Goal: Transaction & Acquisition: Obtain resource

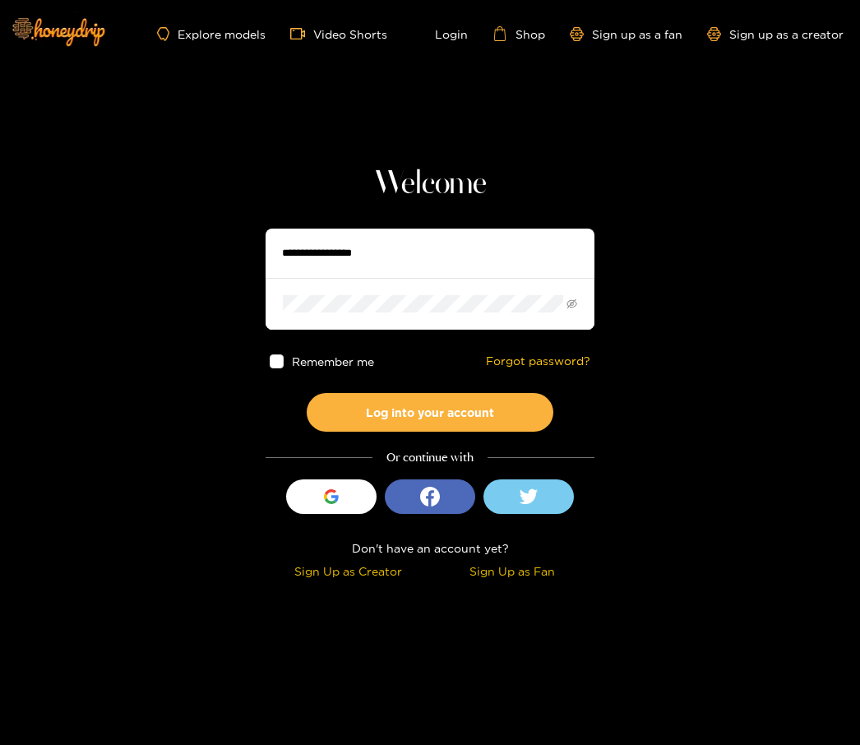
type input "**********"
click at [430, 412] on button "Log into your account" at bounding box center [430, 412] width 247 height 39
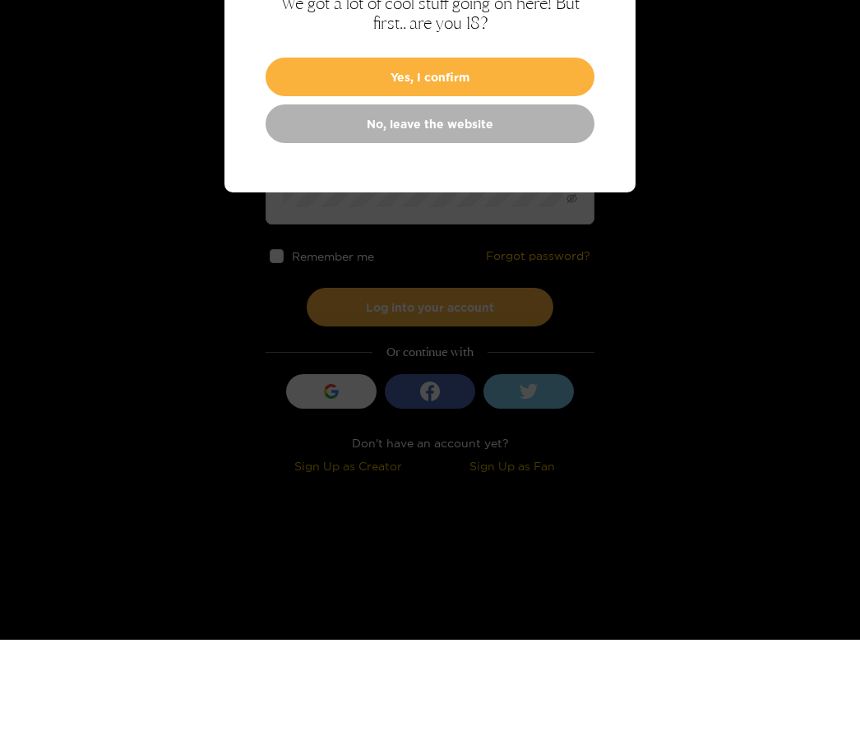
click at [507, 163] on button "Yes, I confirm" at bounding box center [430, 182] width 329 height 39
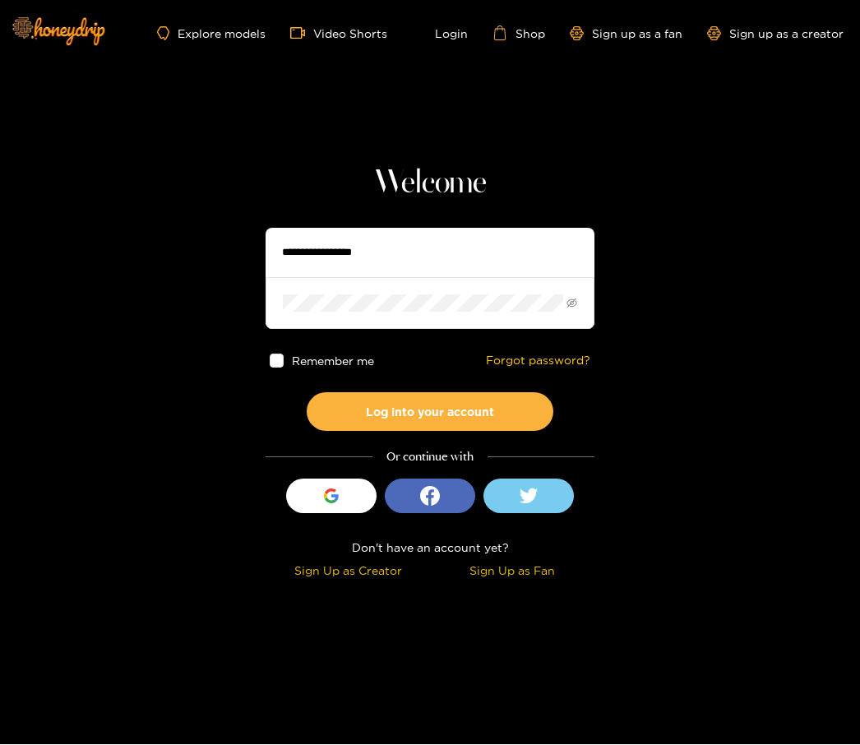
click at [485, 419] on button "Log into your account" at bounding box center [430, 412] width 247 height 39
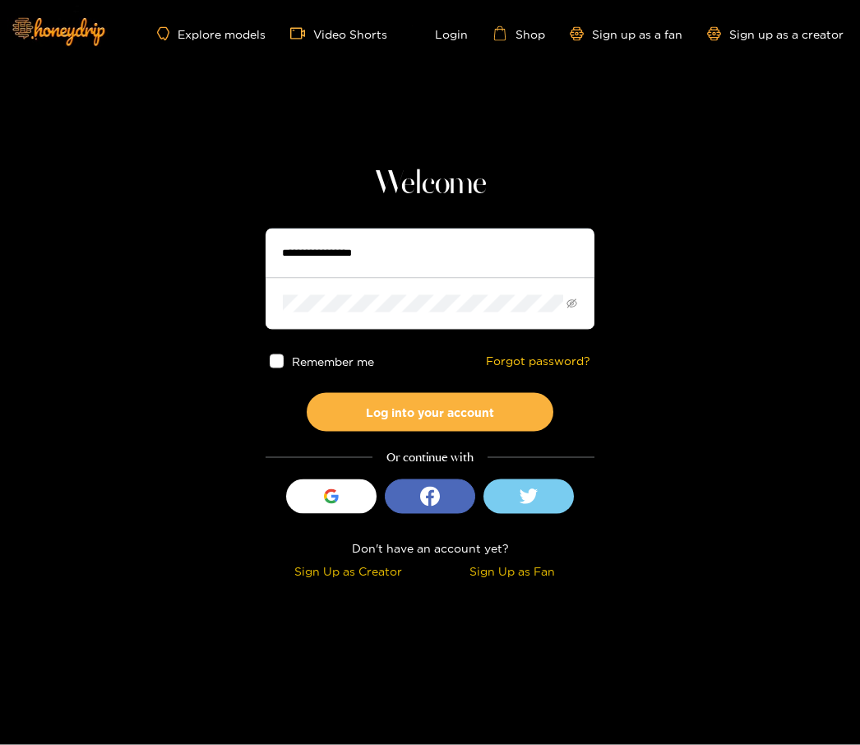
type input "**********"
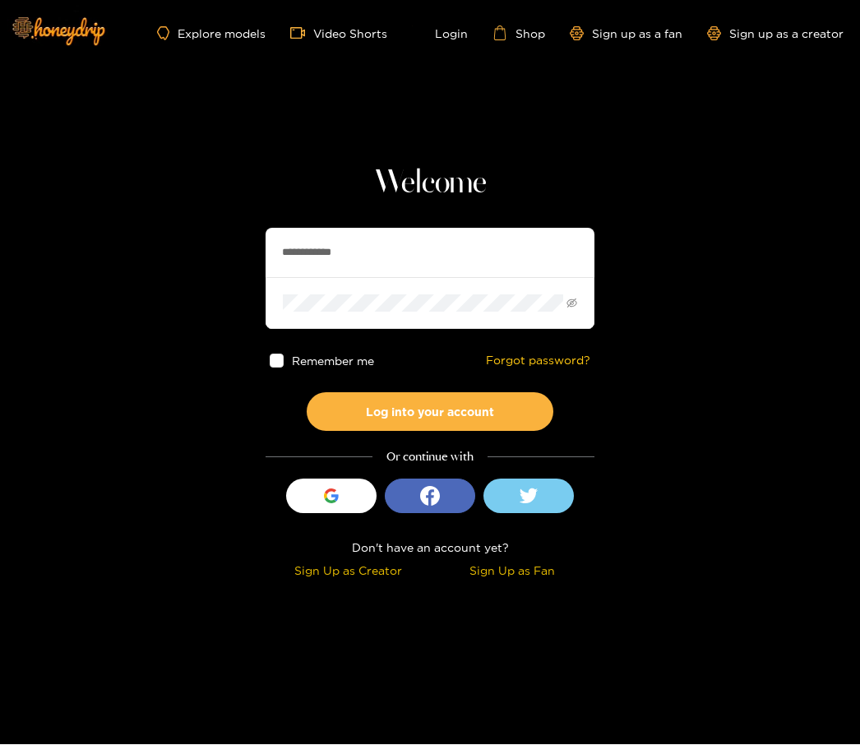
click at [275, 359] on span at bounding box center [277, 361] width 14 height 14
click at [466, 399] on button "Log into your account" at bounding box center [430, 412] width 247 height 39
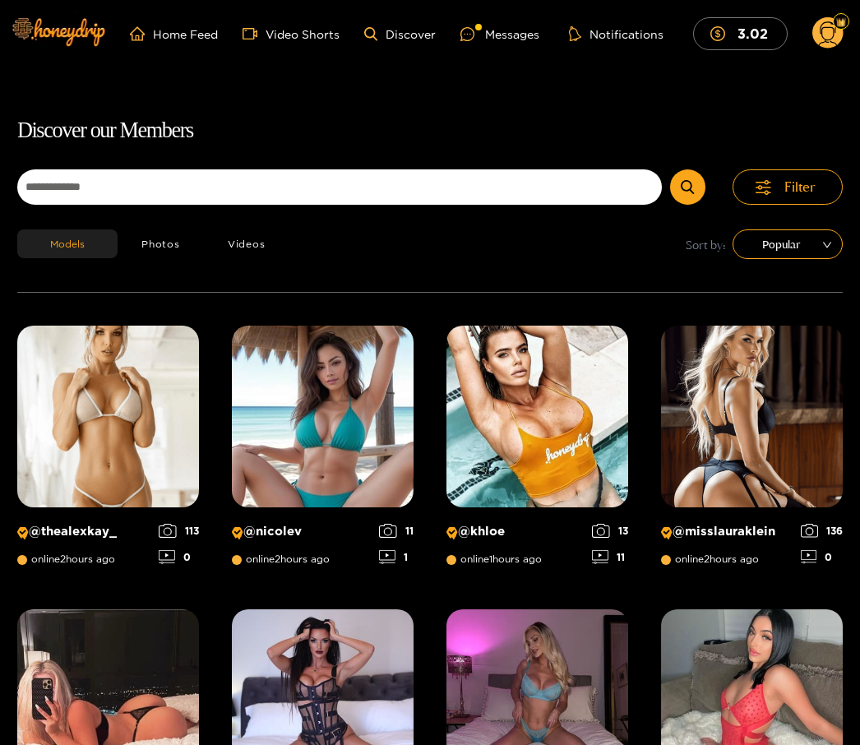
click at [520, 30] on div "Messages" at bounding box center [500, 34] width 79 height 19
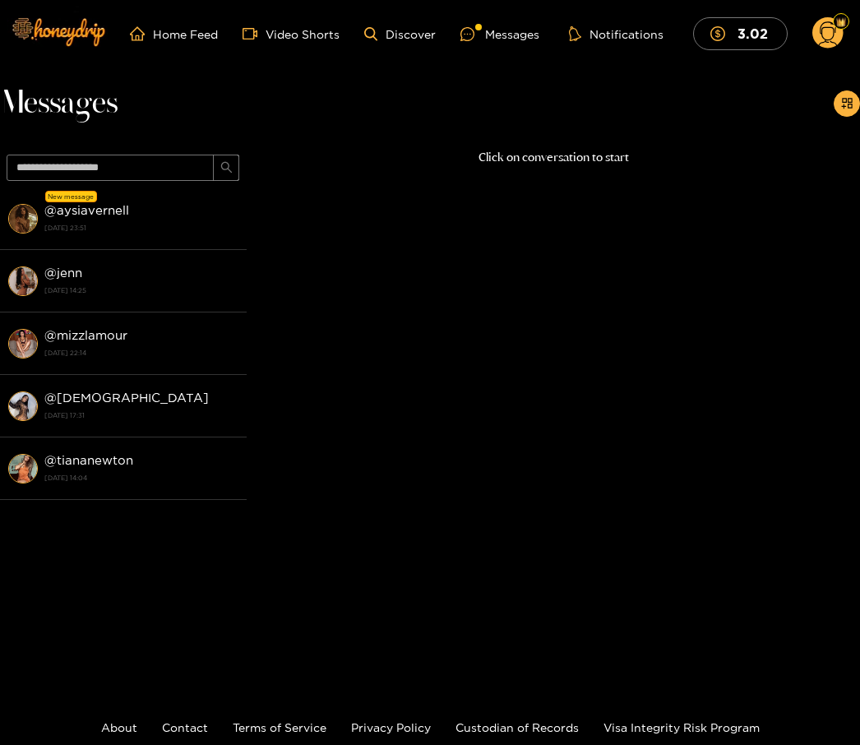
click at [158, 218] on div "@ aysiavernell [DATE] 23:51" at bounding box center [141, 218] width 194 height 37
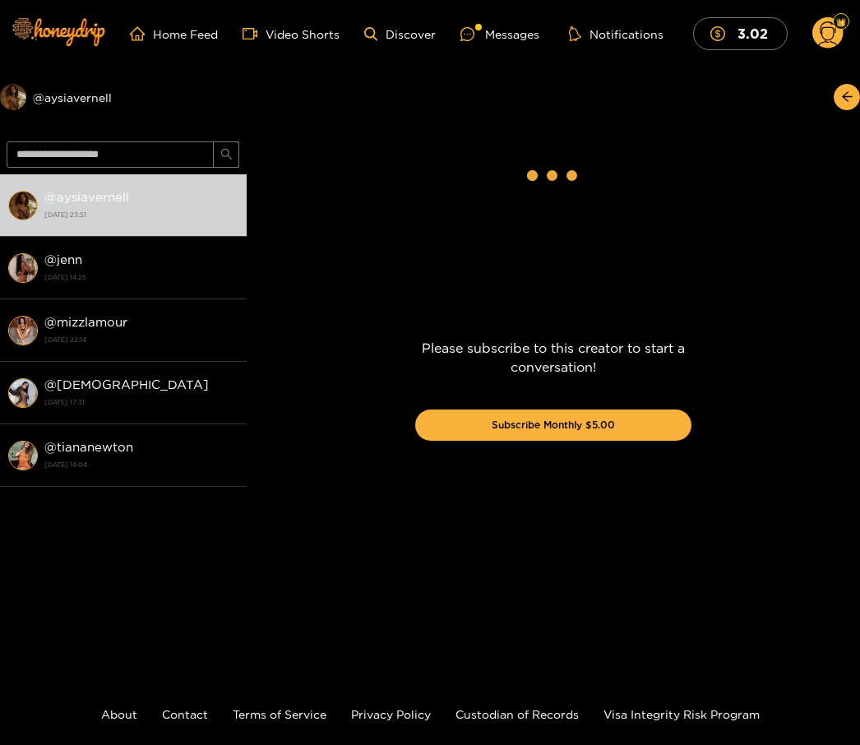
scroll to position [1852, 0]
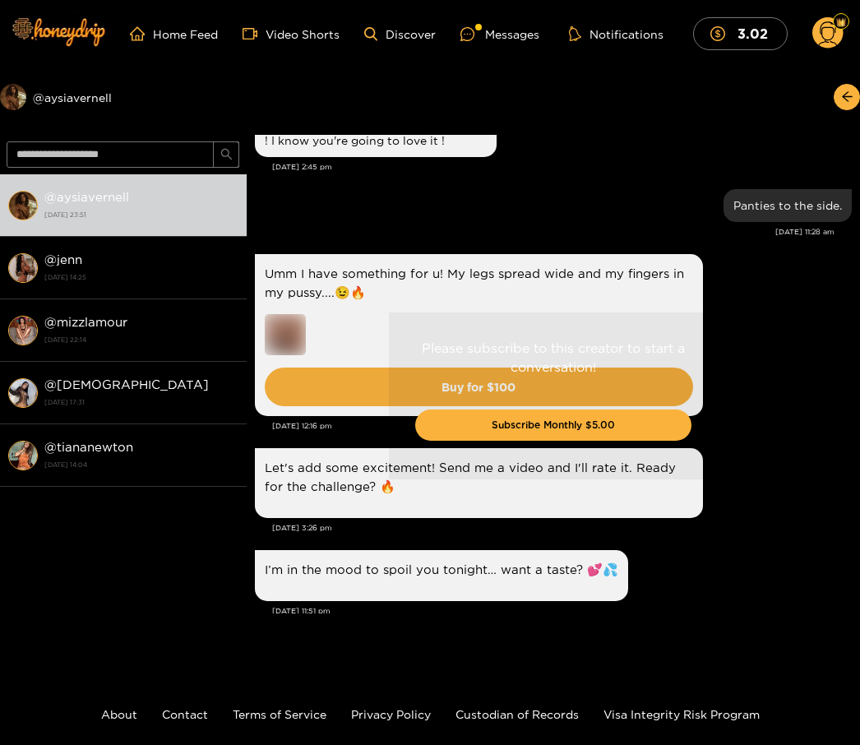
click at [523, 30] on div "Messages" at bounding box center [500, 34] width 79 height 19
click at [521, 25] on div "Messages" at bounding box center [500, 34] width 79 height 19
click at [525, 39] on div "Messages" at bounding box center [500, 34] width 79 height 19
click at [841, 31] on circle at bounding box center [828, 32] width 31 height 31
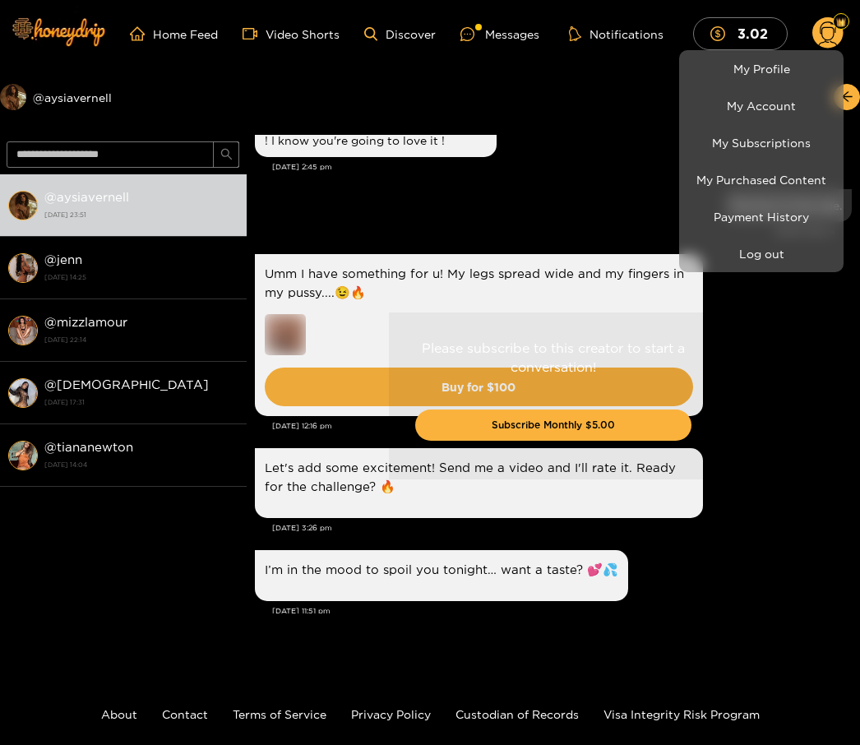
click at [803, 181] on link "My Purchased Content" at bounding box center [761, 179] width 156 height 29
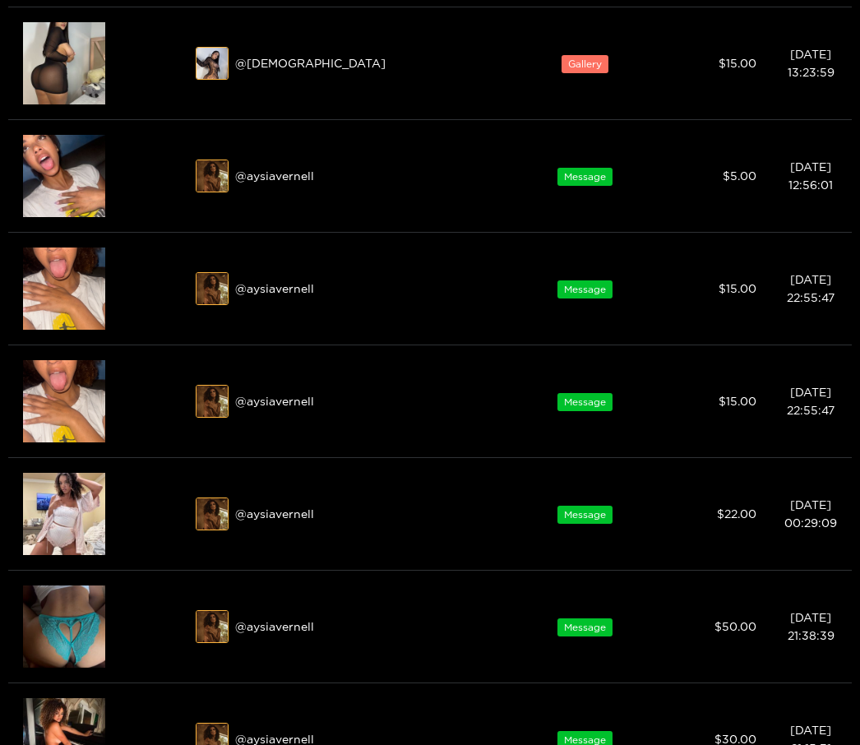
scroll to position [405, 0]
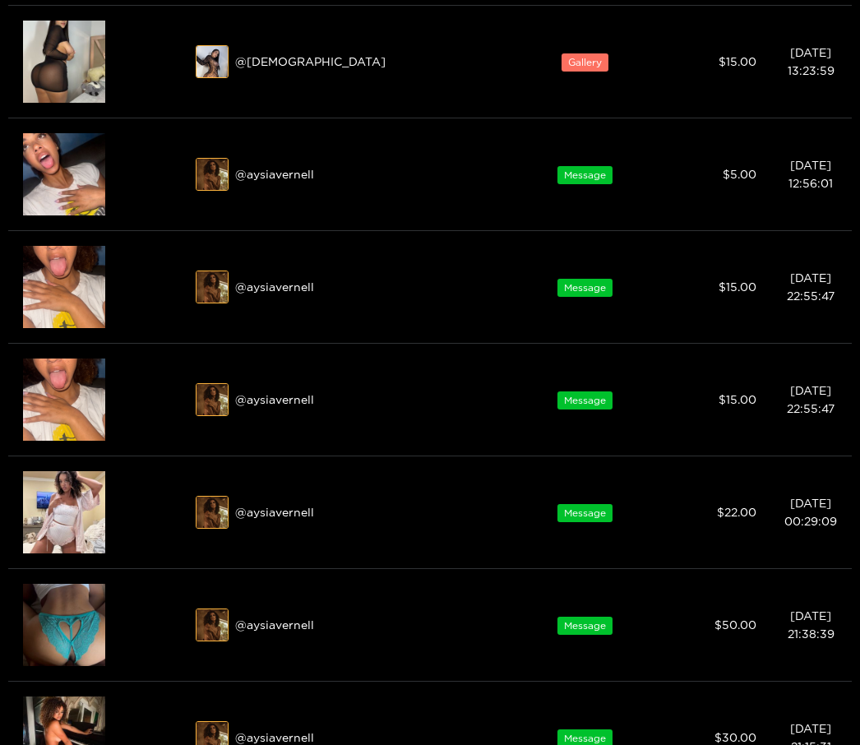
click at [90, 620] on div at bounding box center [430, 372] width 860 height 745
click at [90, 620] on div "Preview" at bounding box center [64, 625] width 82 height 82
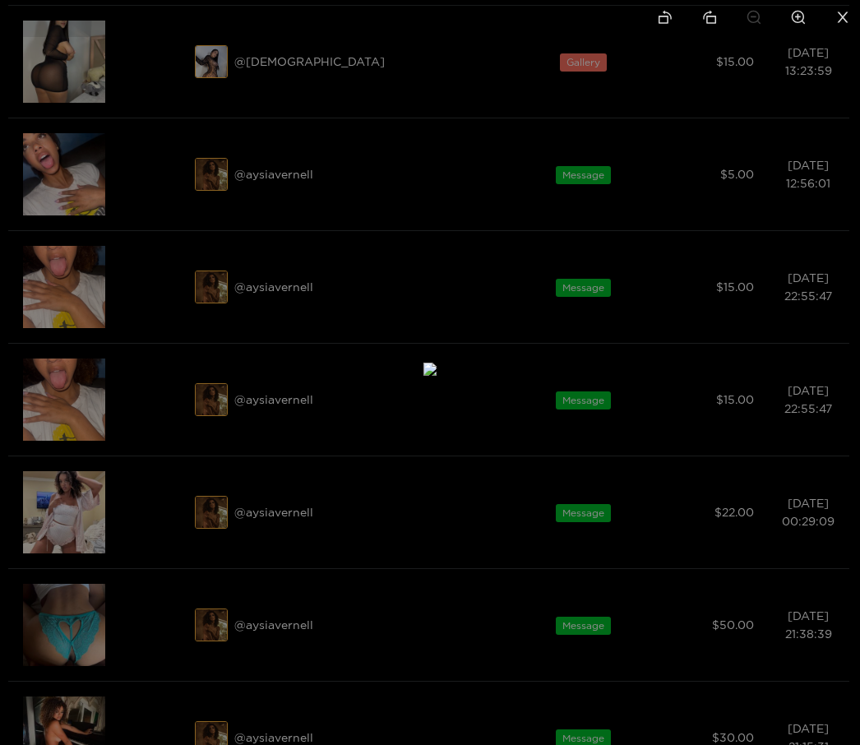
click at [77, 737] on div at bounding box center [430, 372] width 860 height 745
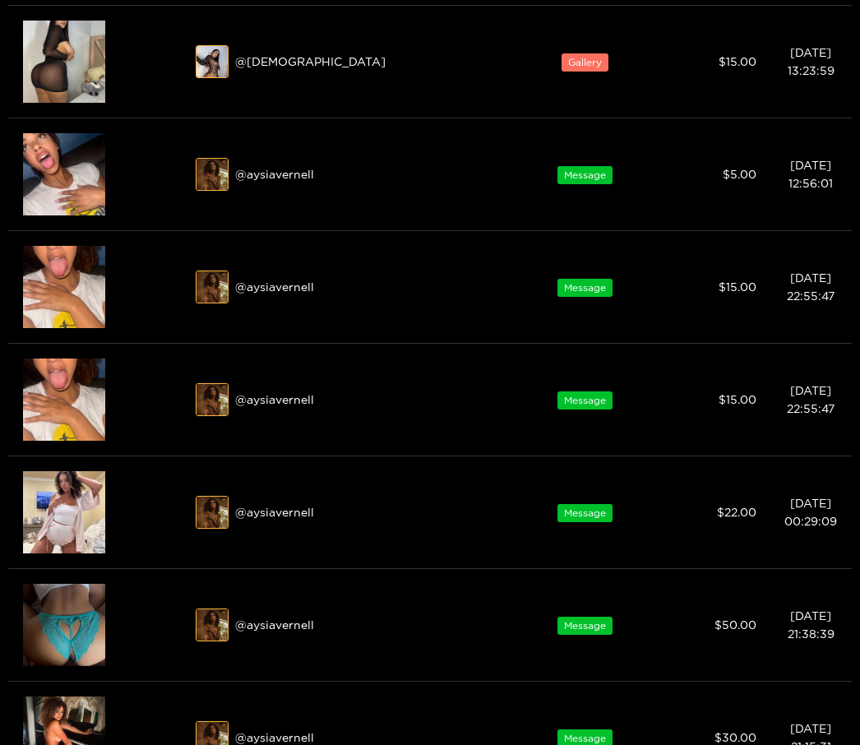
click at [70, 727] on span "eye" at bounding box center [63, 729] width 42 height 12
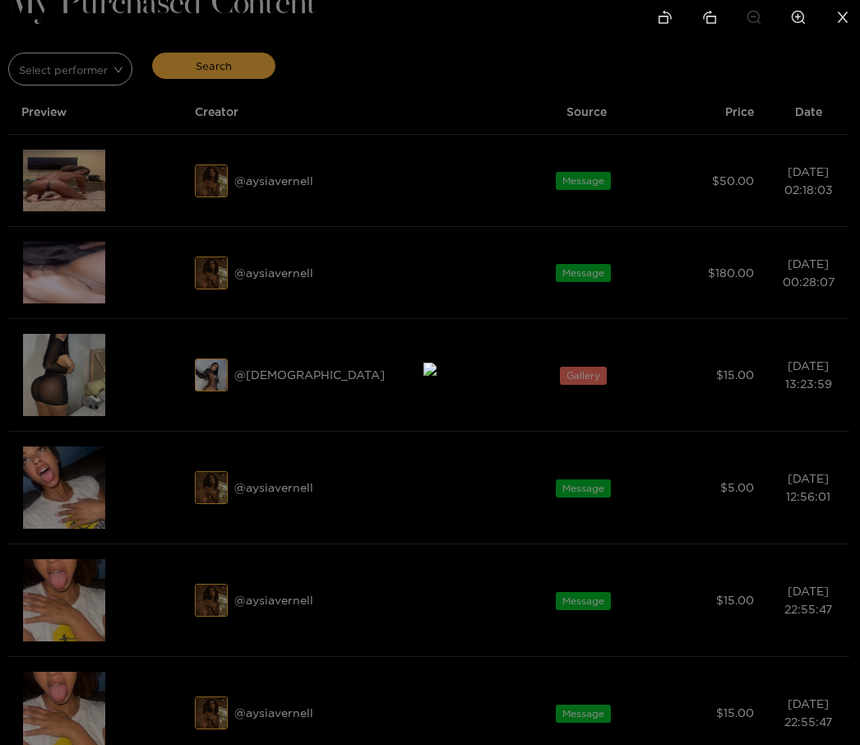
scroll to position [0, 0]
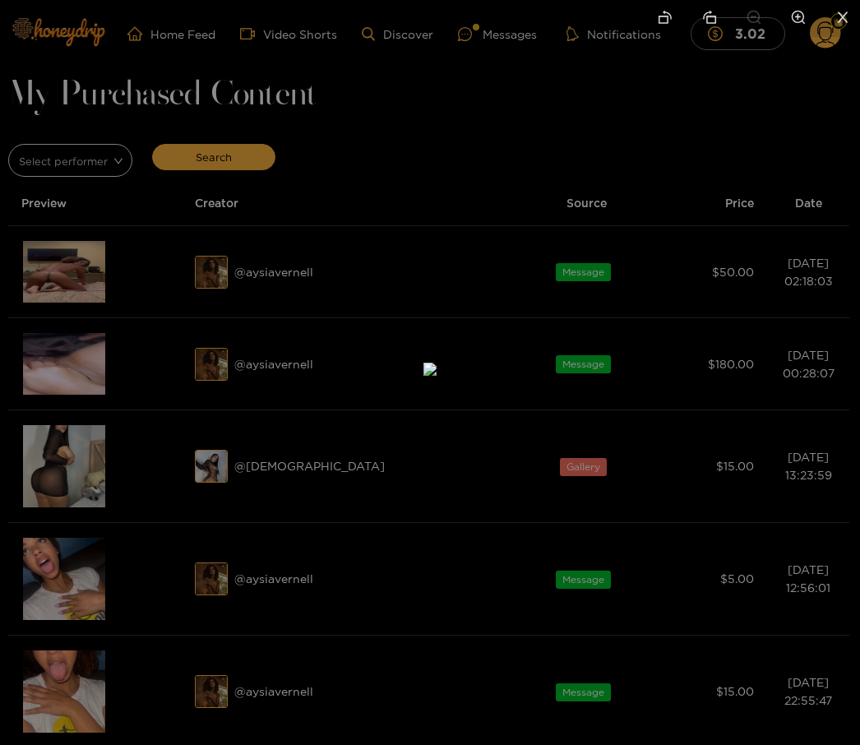
click at [67, 280] on div at bounding box center [430, 372] width 860 height 745
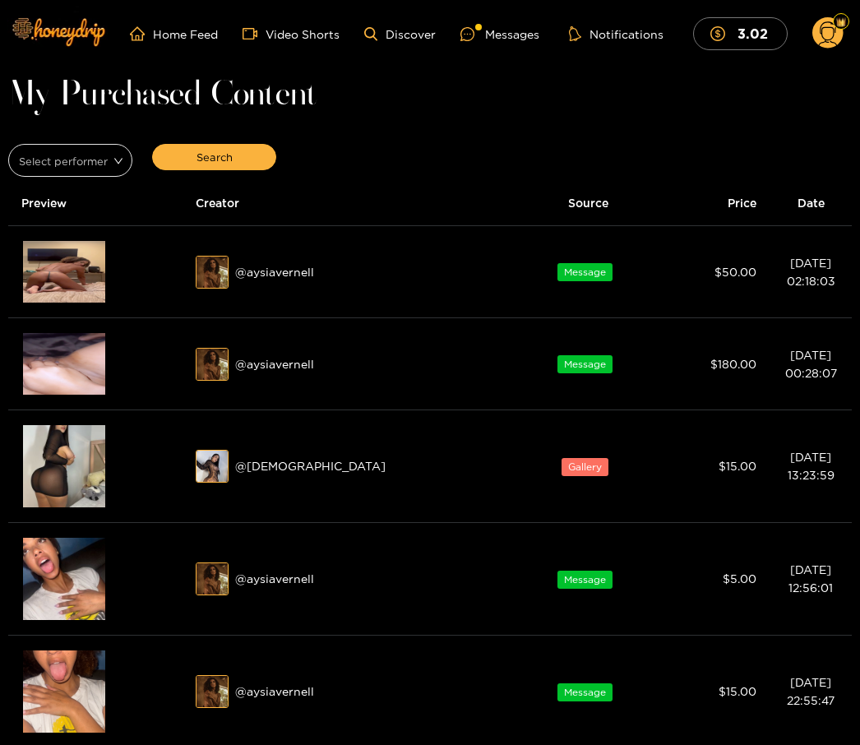
click at [313, 288] on div "@ aysiavernell" at bounding box center [351, 272] width 311 height 33
click at [60, 278] on img at bounding box center [64, 272] width 82 height 62
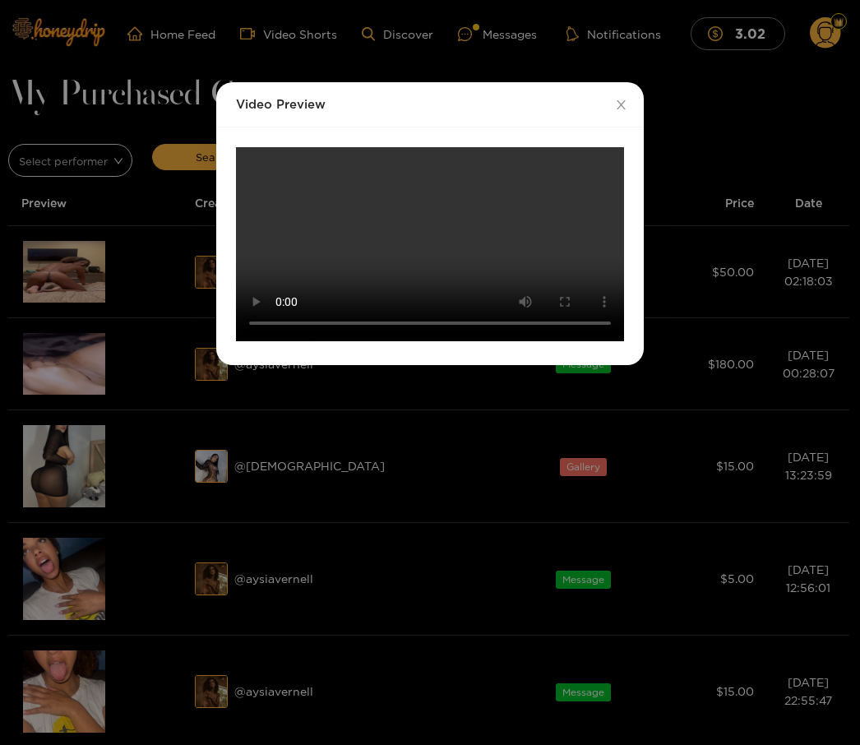
click at [426, 341] on video "Your browser does not support the video tag." at bounding box center [430, 244] width 388 height 194
